Goal: Contribute content

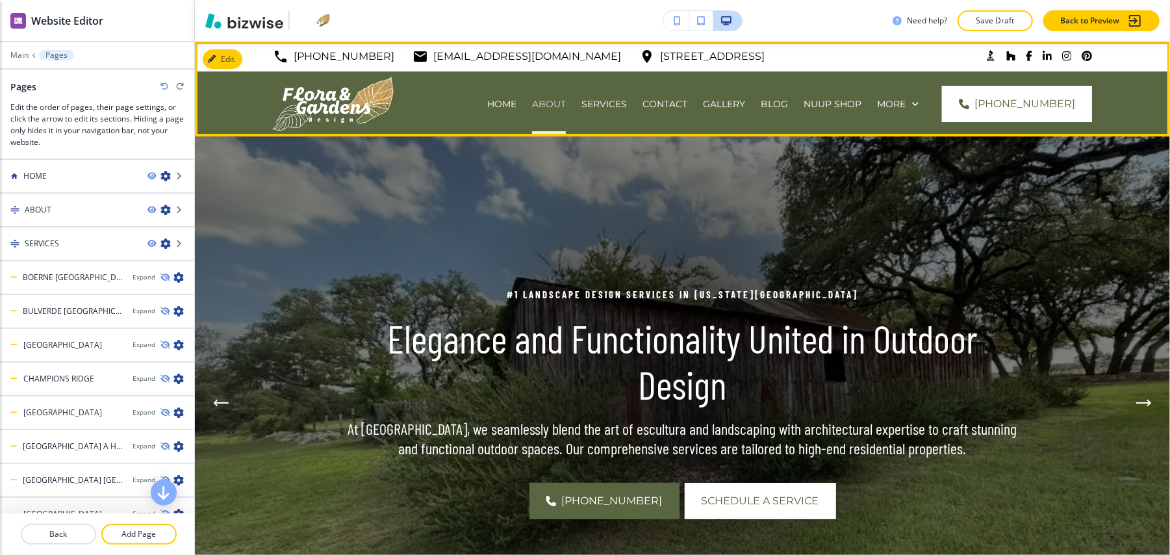
click at [532, 104] on p "ABOUT" at bounding box center [549, 103] width 34 height 13
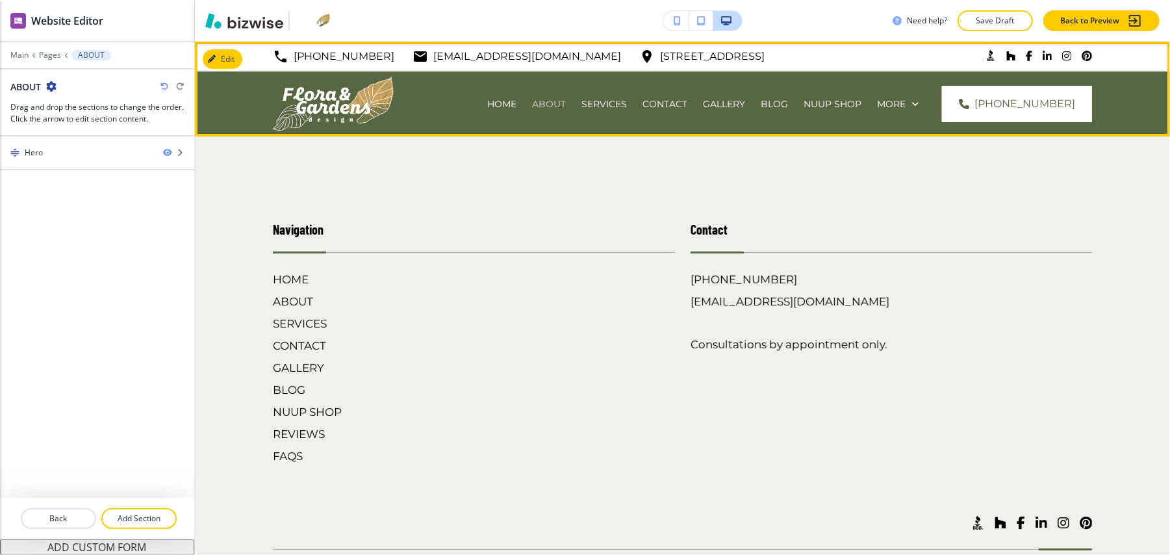
scroll to position [13, 0]
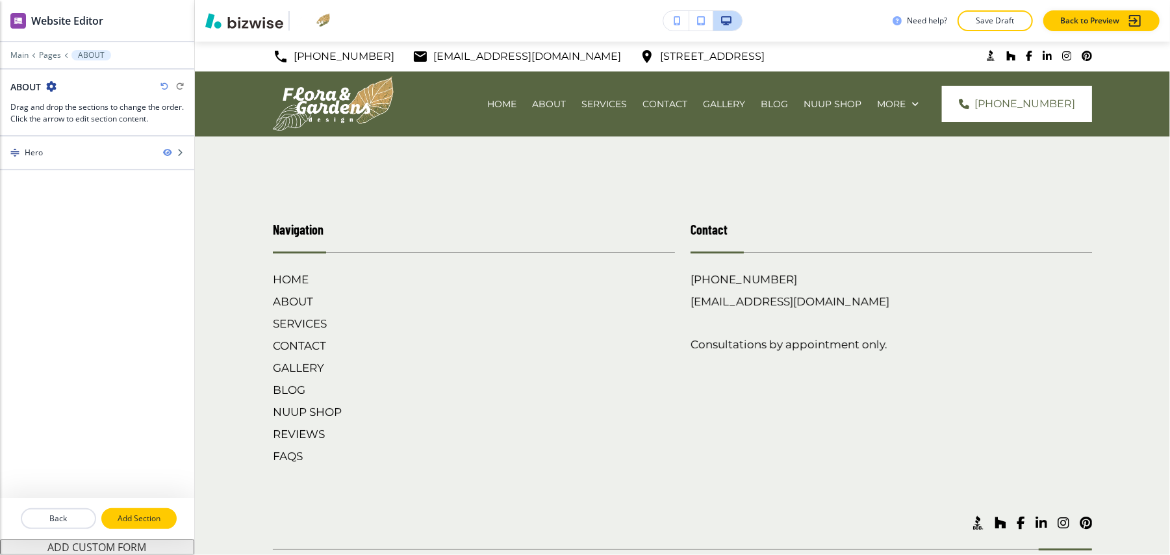
click at [151, 512] on p "Add Section" at bounding box center [139, 518] width 73 height 12
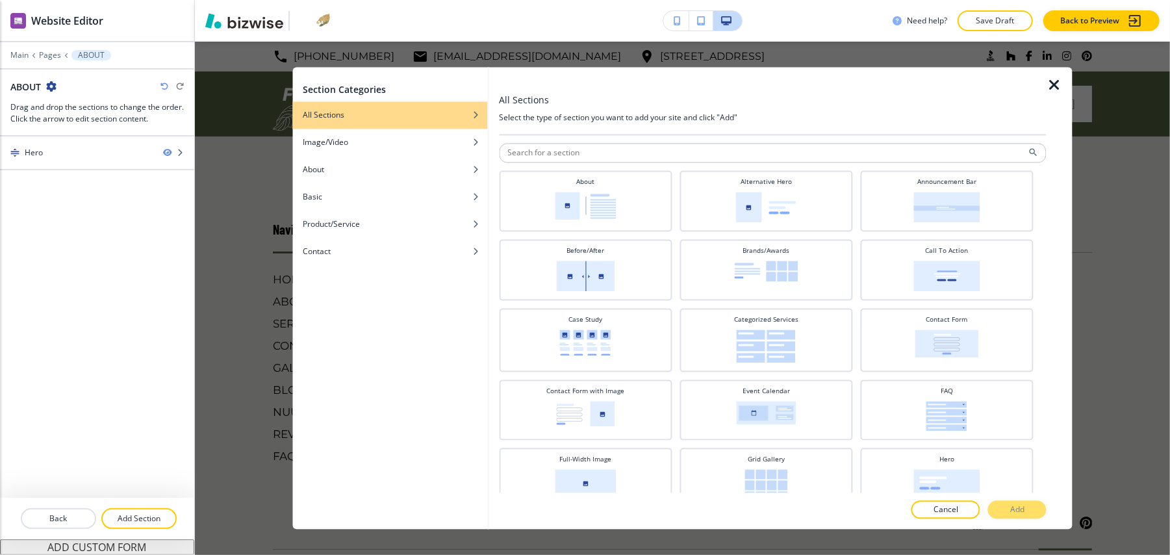
click at [1047, 81] on icon "button" at bounding box center [1054, 86] width 16 height 16
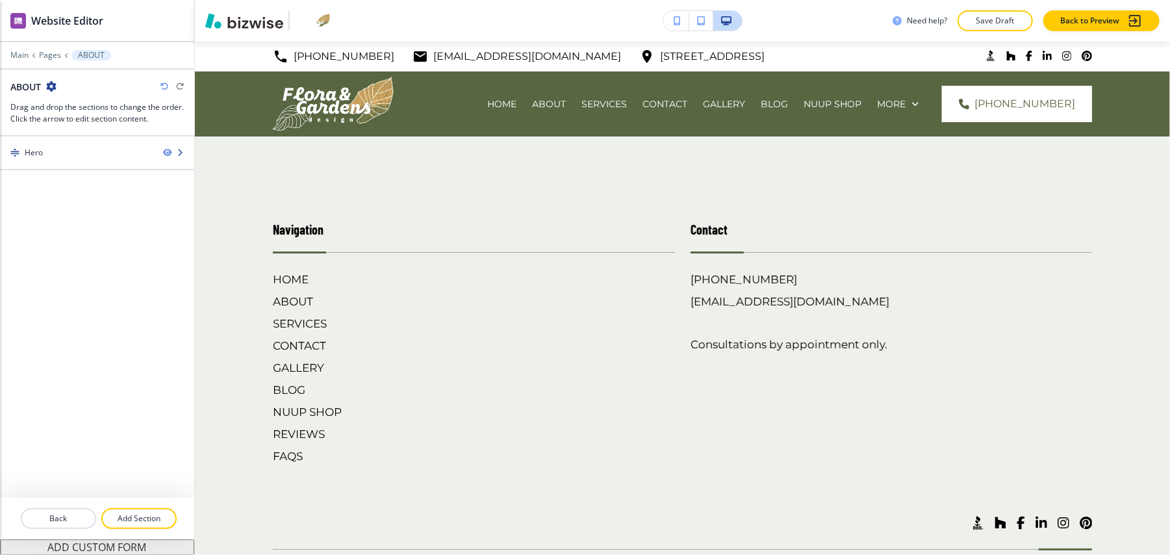
click at [77, 158] on div at bounding box center [97, 163] width 194 height 10
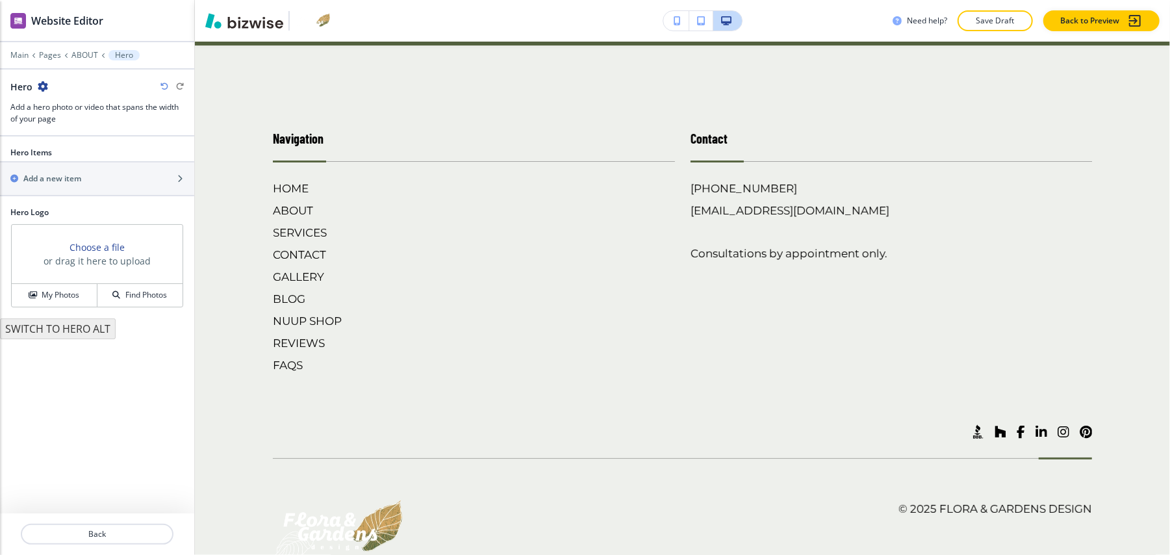
scroll to position [95, 0]
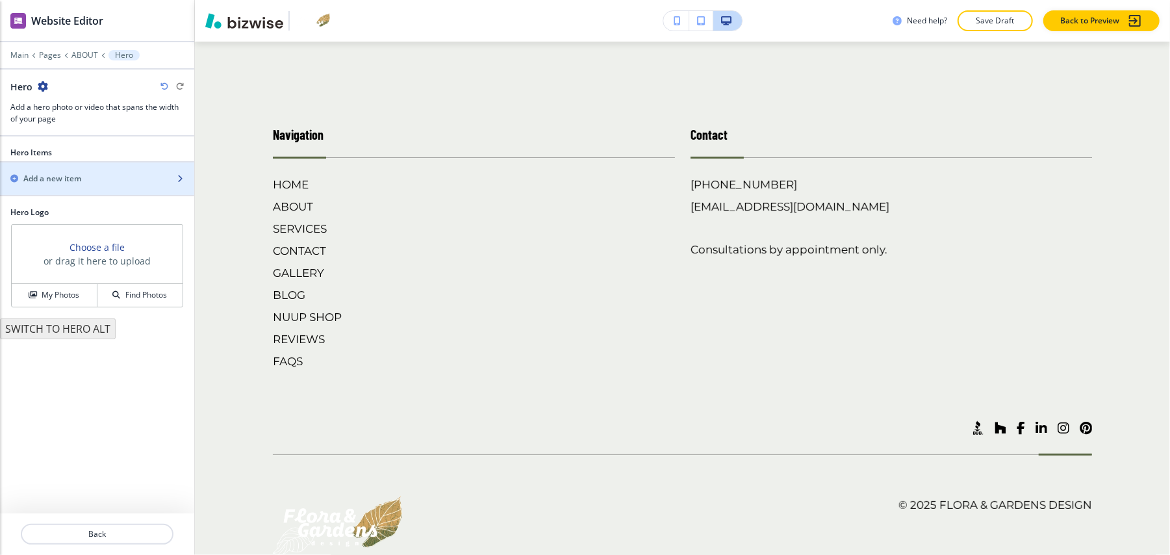
click at [71, 173] on h2 "Add a new item" at bounding box center [52, 179] width 58 height 12
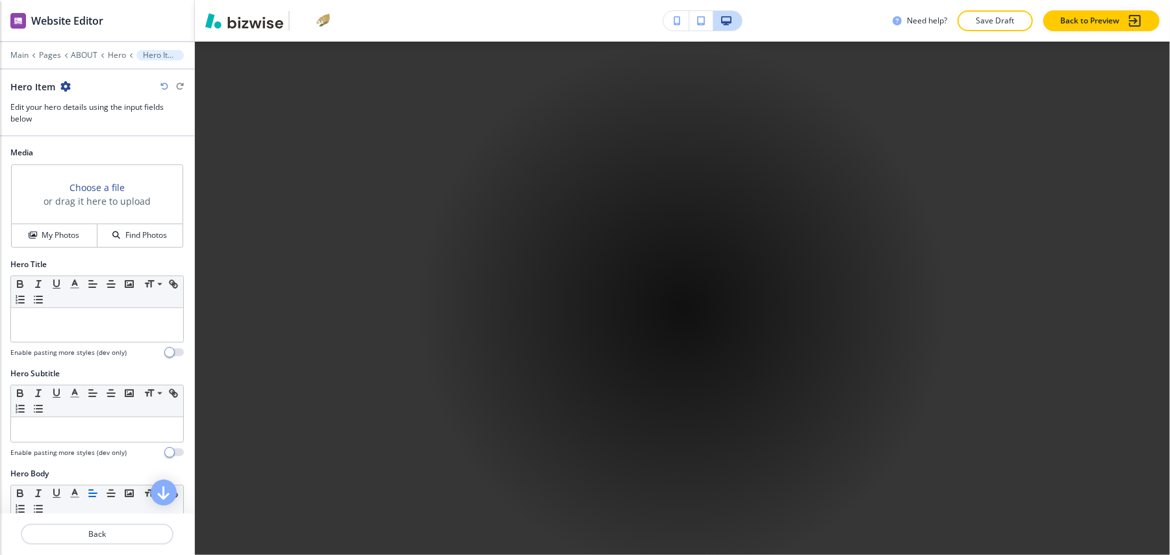
scroll to position [627, 0]
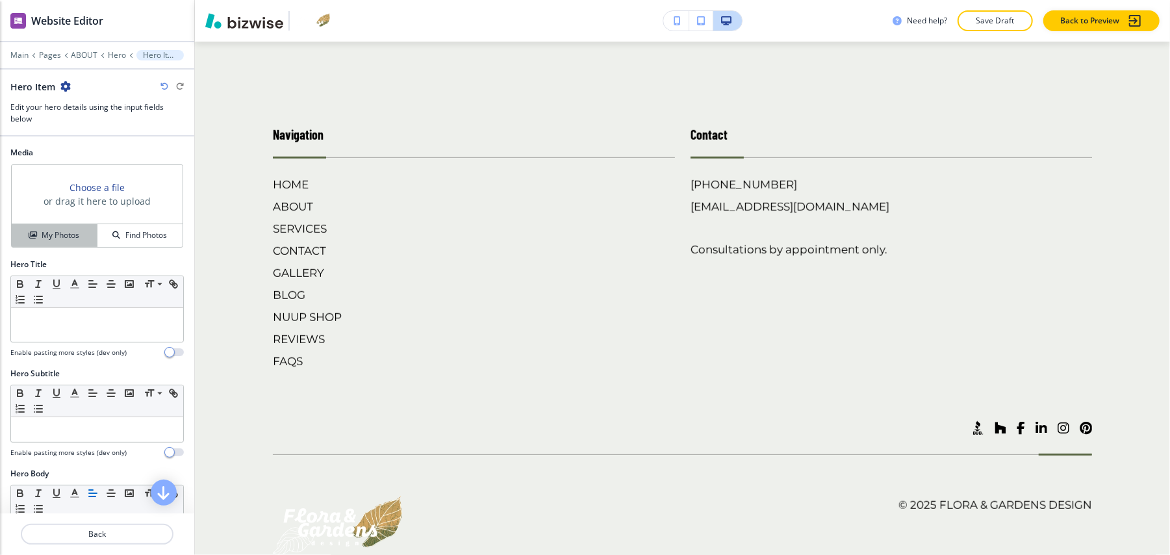
click at [66, 229] on h4 "My Photos" at bounding box center [61, 235] width 38 height 12
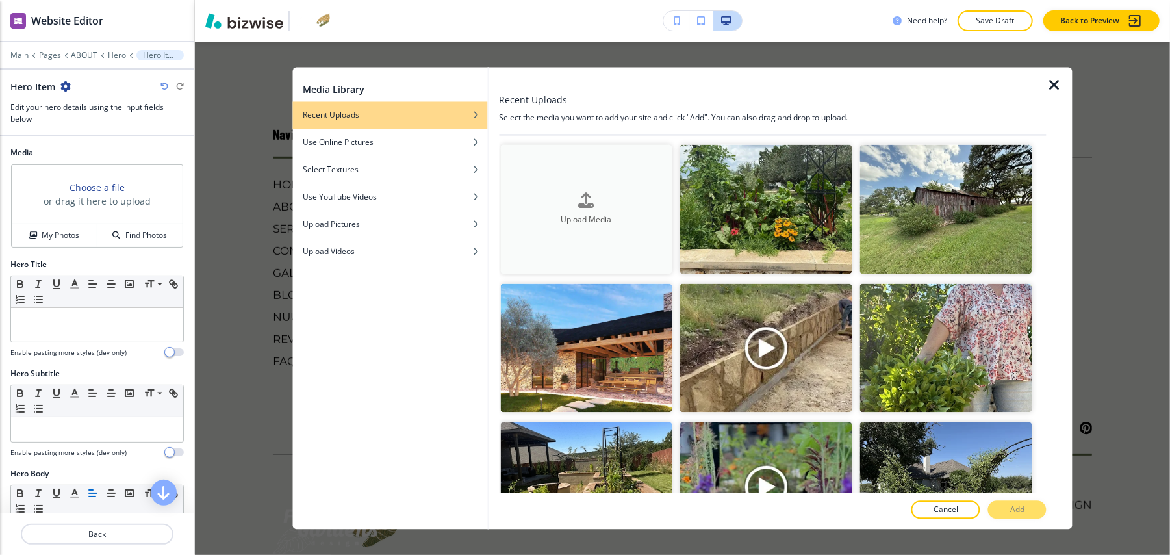
click at [646, 199] on div "Upload Media" at bounding box center [586, 208] width 172 height 33
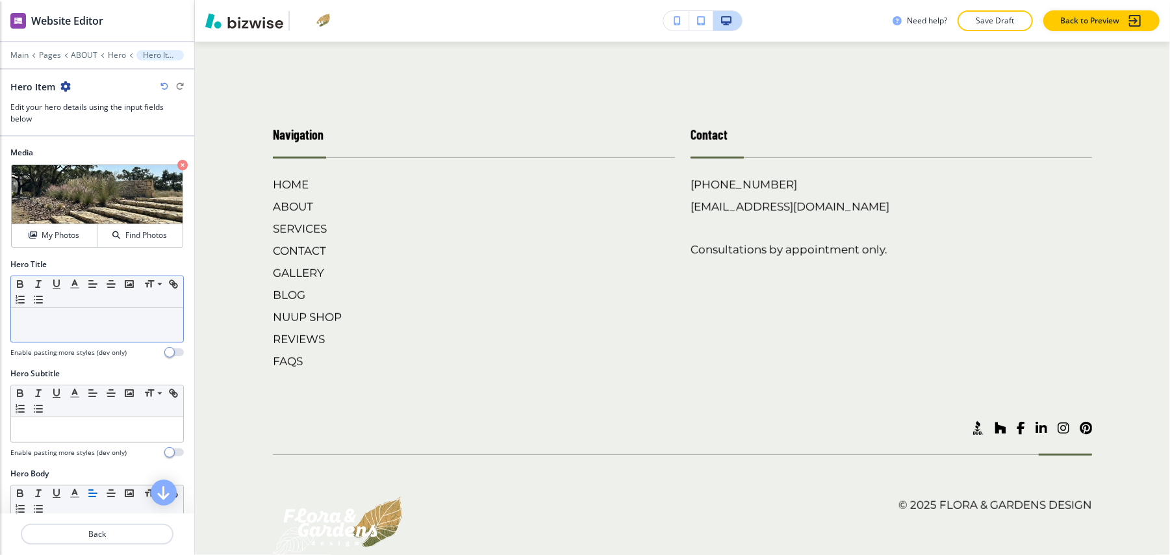
click at [47, 314] on p at bounding box center [97, 320] width 159 height 12
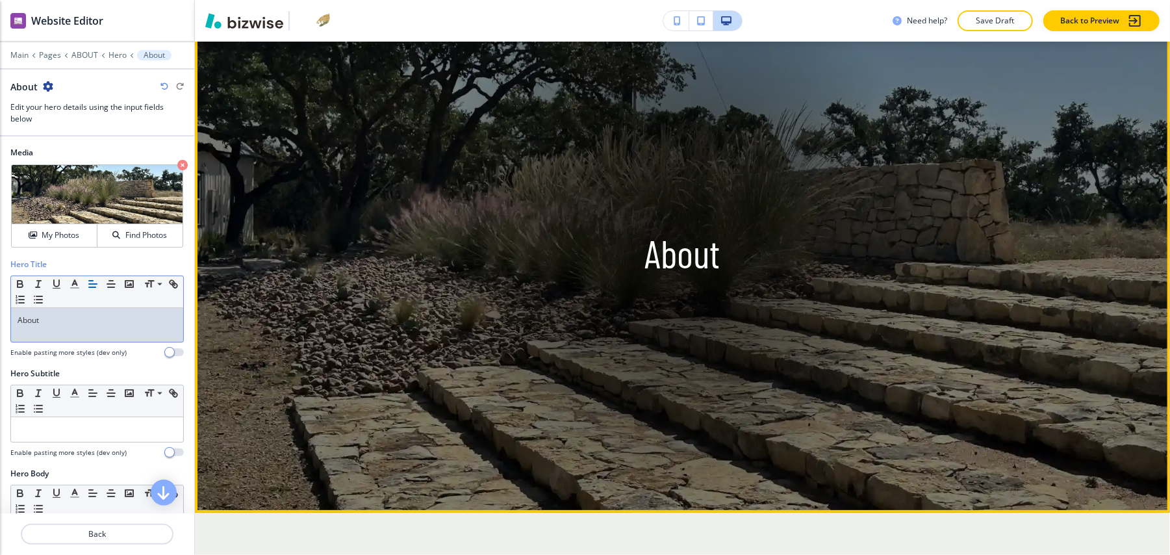
scroll to position [281, 0]
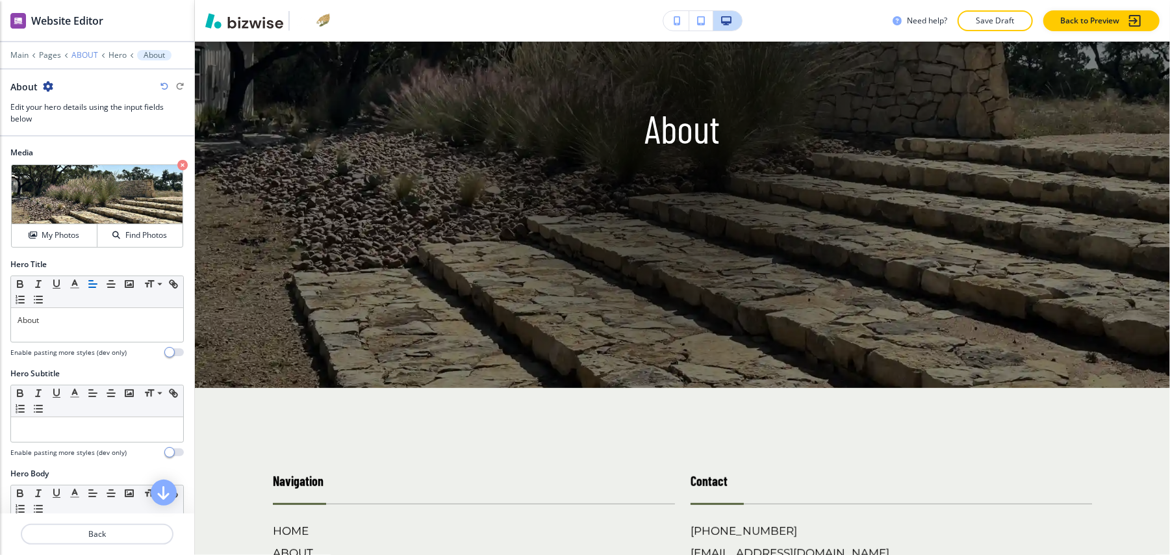
click at [84, 51] on p "ABOUT" at bounding box center [84, 55] width 27 height 9
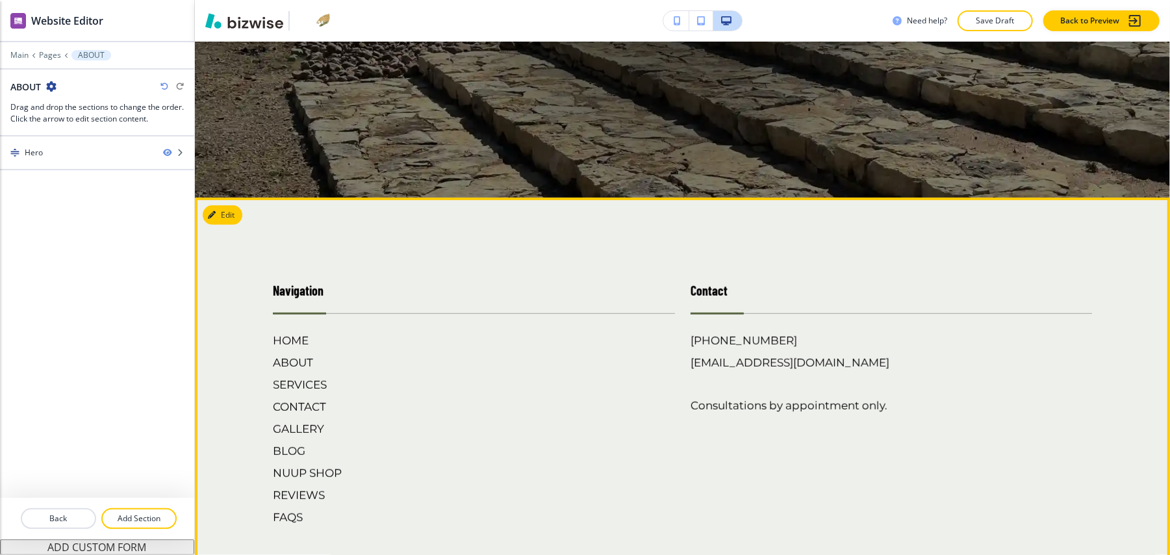
scroll to position [541, 0]
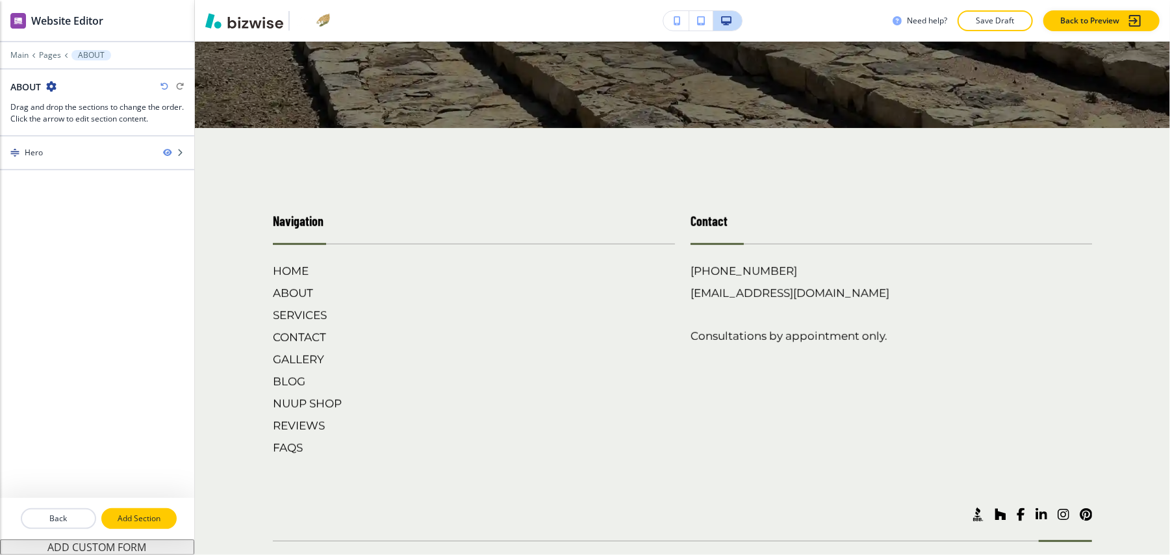
drag, startPoint x: 132, startPoint y: 503, endPoint x: 131, endPoint y: 510, distance: 7.4
click at [133, 512] on p "Add Section" at bounding box center [139, 518] width 73 height 12
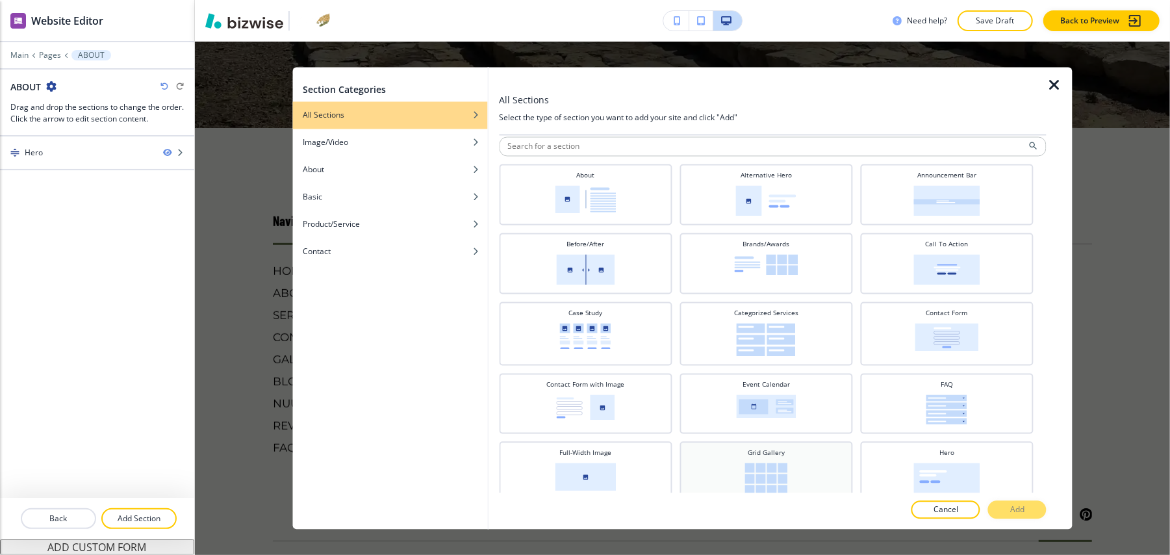
scroll to position [0, 0]
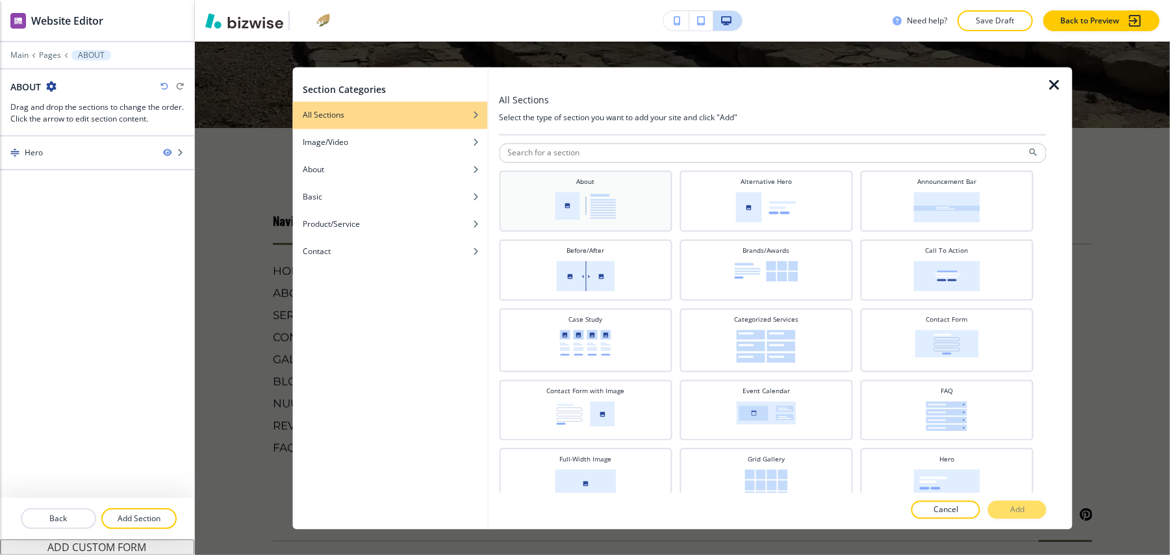
click at [613, 192] on img at bounding box center [585, 206] width 61 height 28
click at [1019, 505] on p "Add" at bounding box center [1017, 510] width 14 height 12
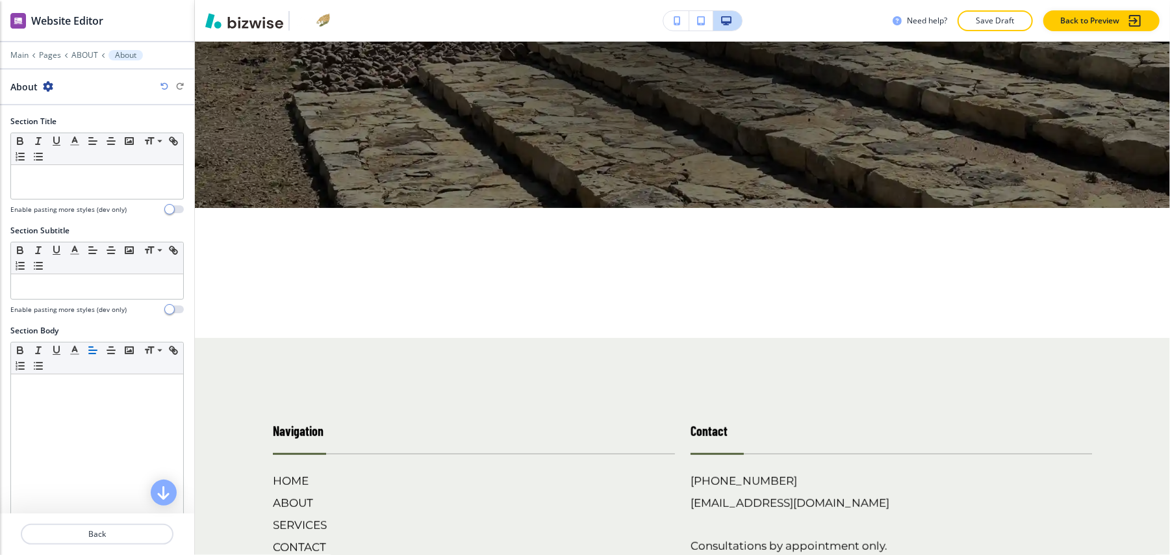
scroll to position [455, 0]
